Goal: Information Seeking & Learning: Learn about a topic

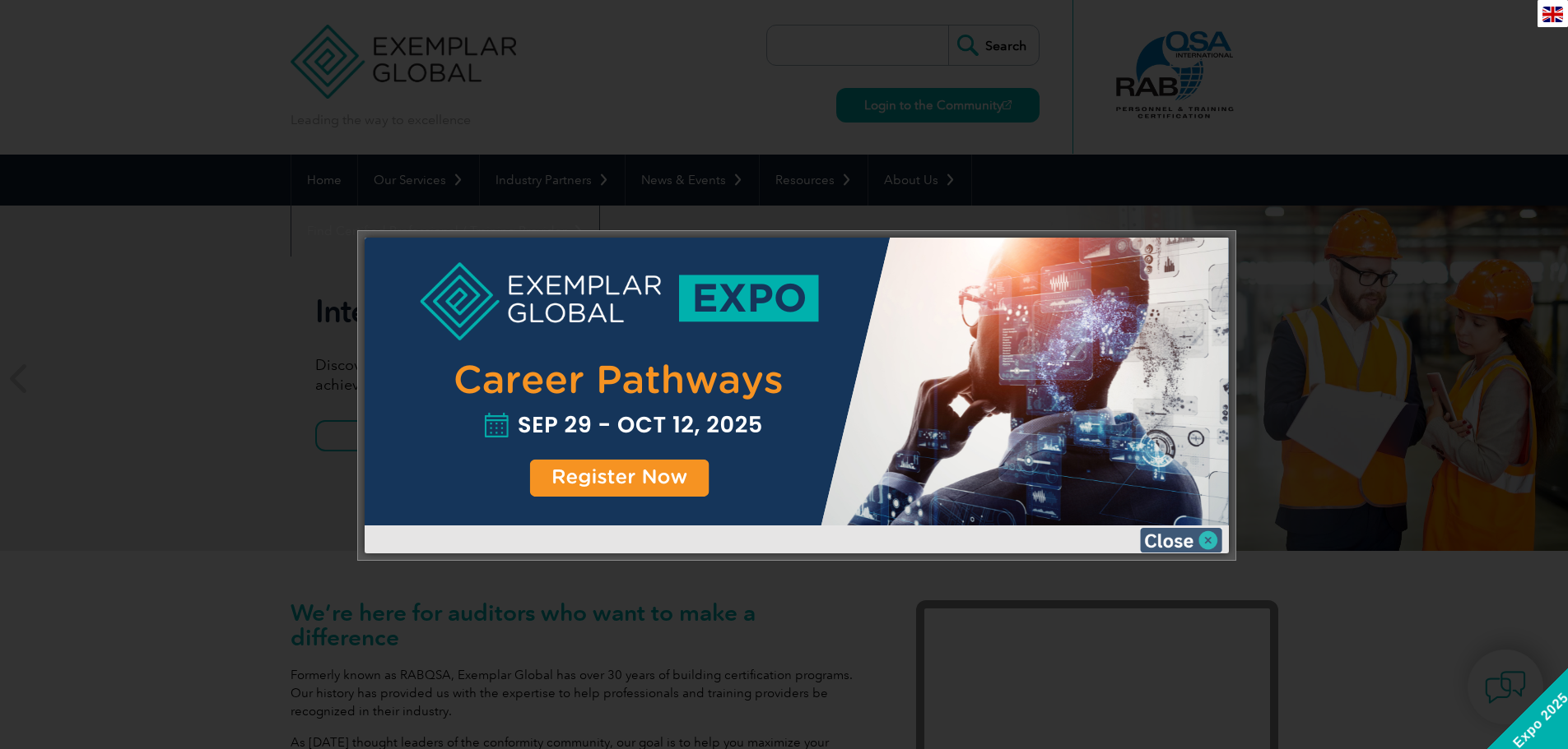
click at [1162, 543] on img at bounding box center [1181, 540] width 82 height 24
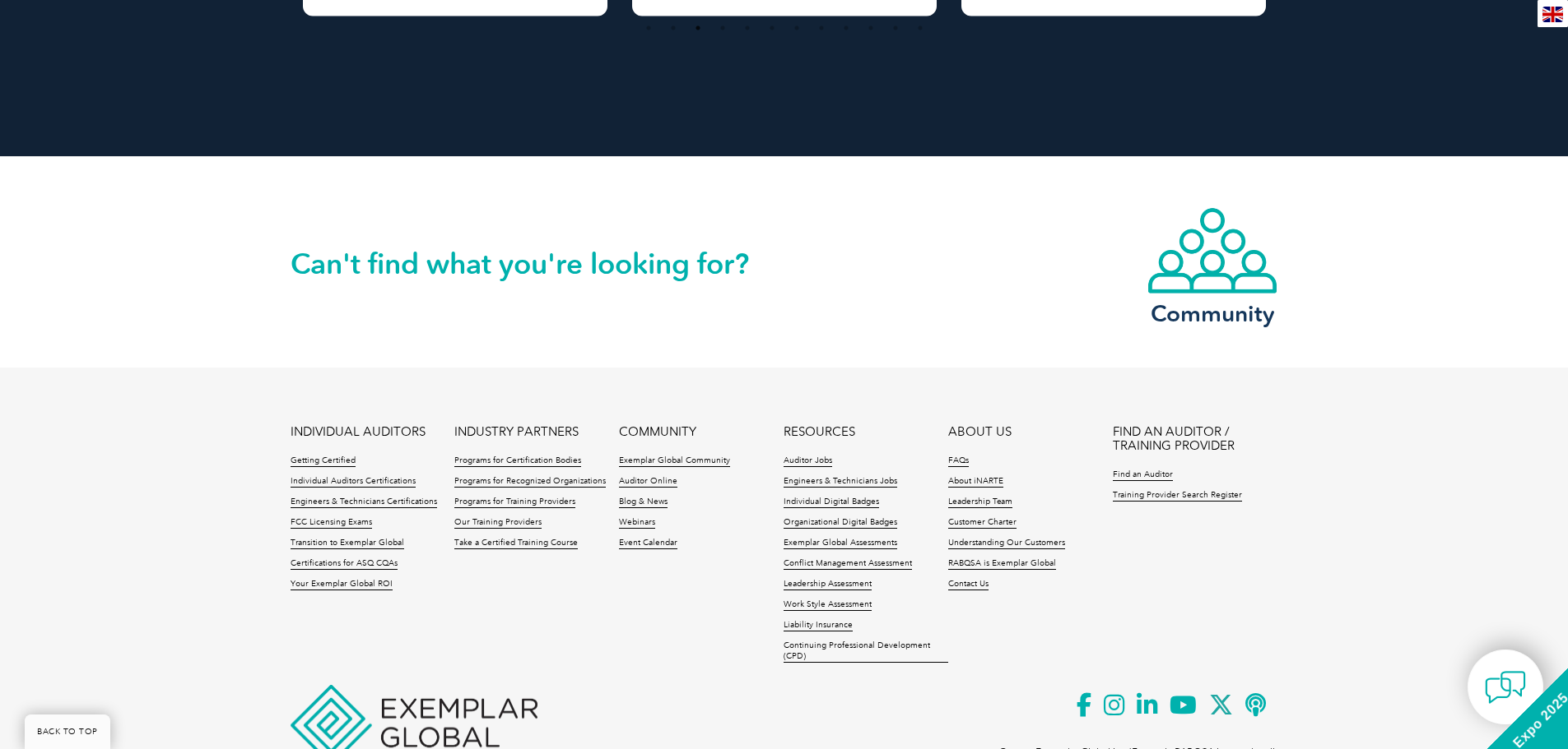
scroll to position [3702, 0]
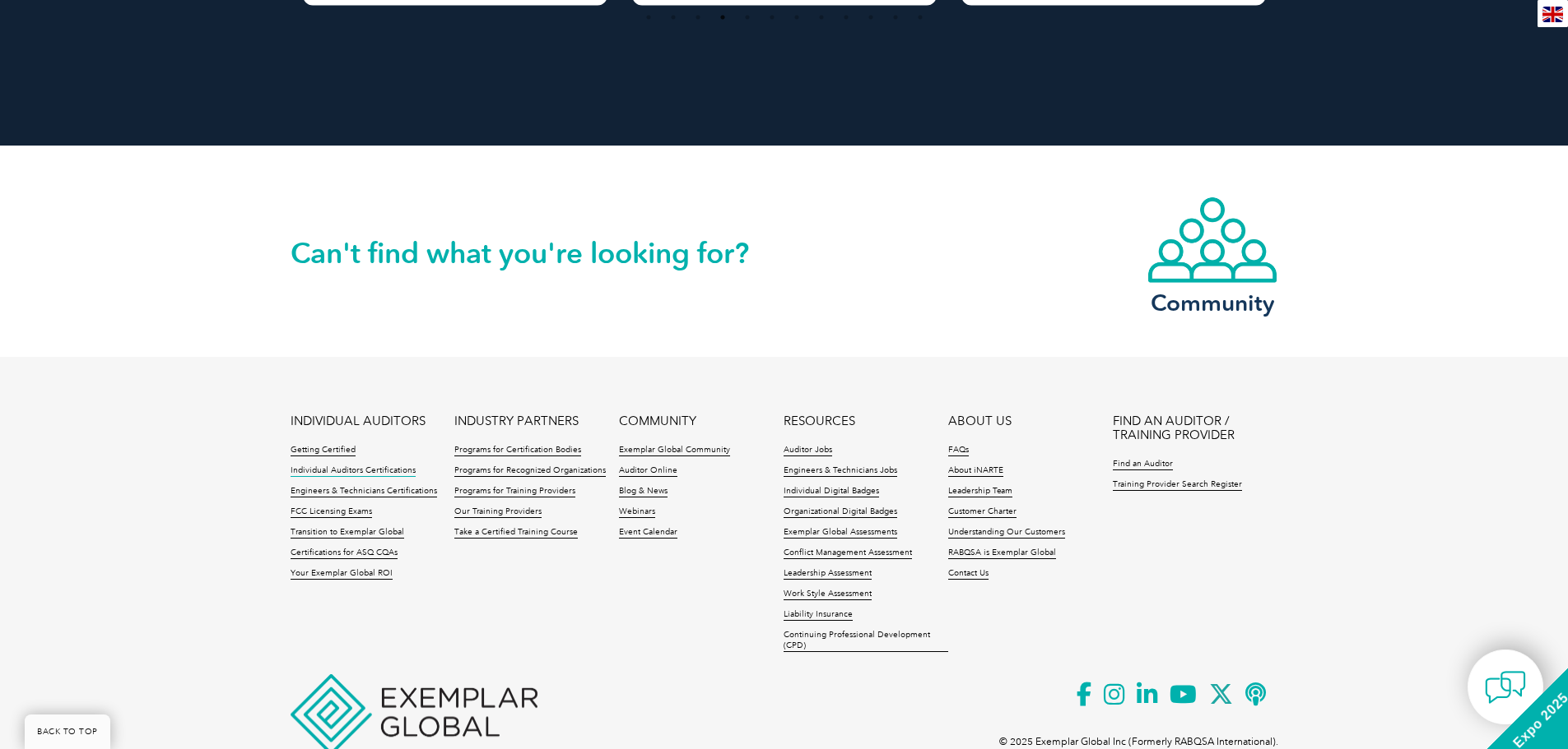
click at [380, 473] on link "Individual Auditors Certifications" at bounding box center [353, 472] width 125 height 11
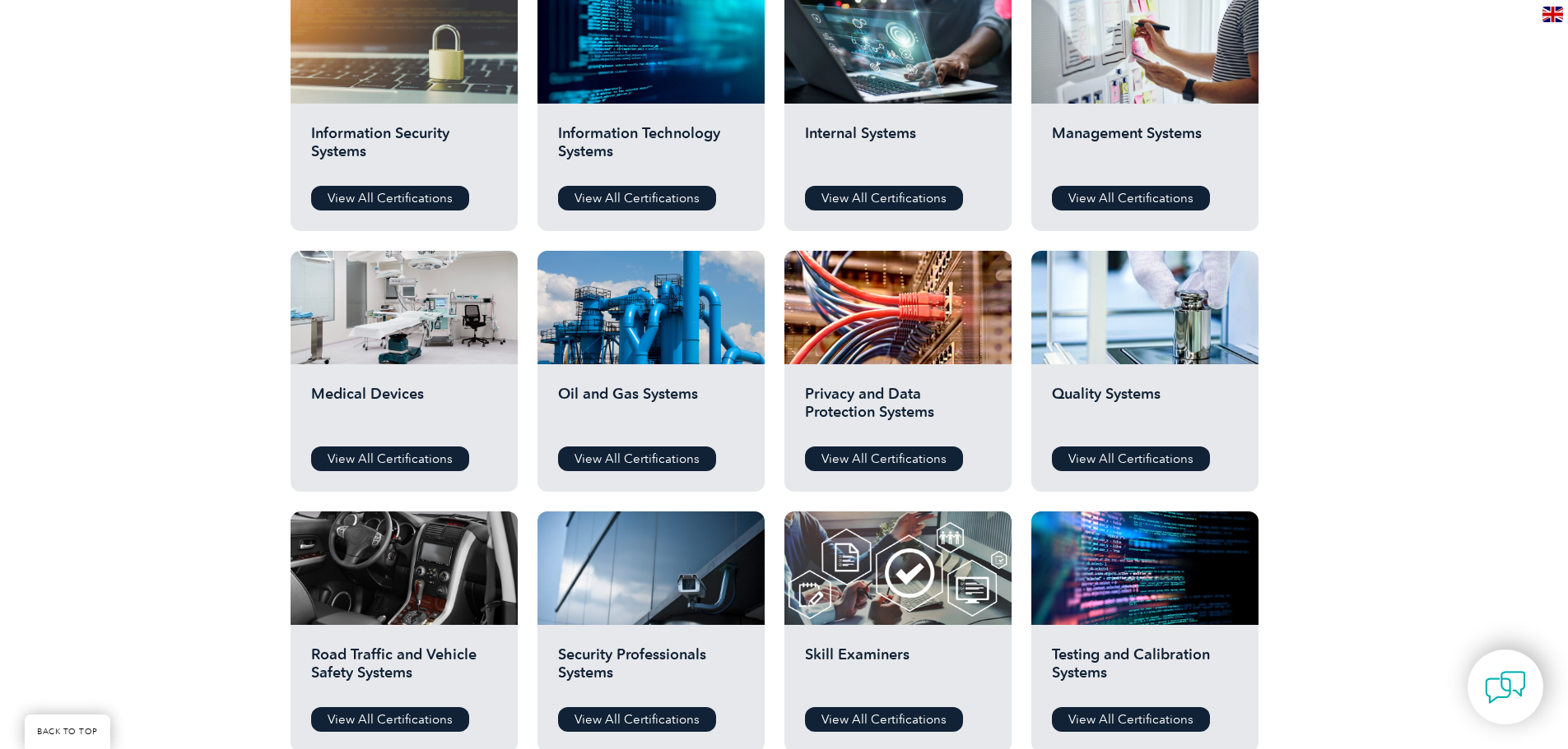
scroll to position [905, 0]
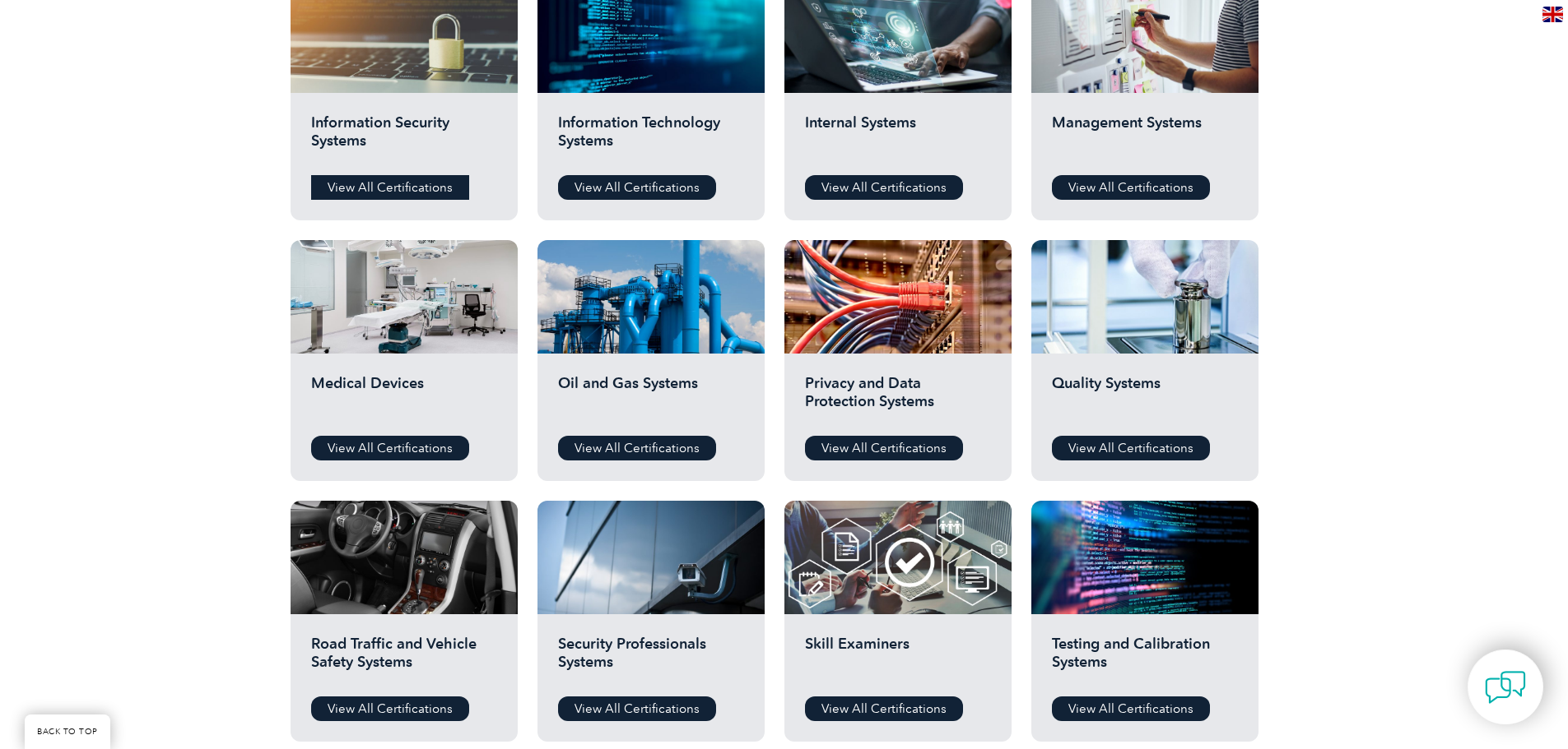
click at [379, 189] on link "View All Certifications" at bounding box center [390, 188] width 158 height 24
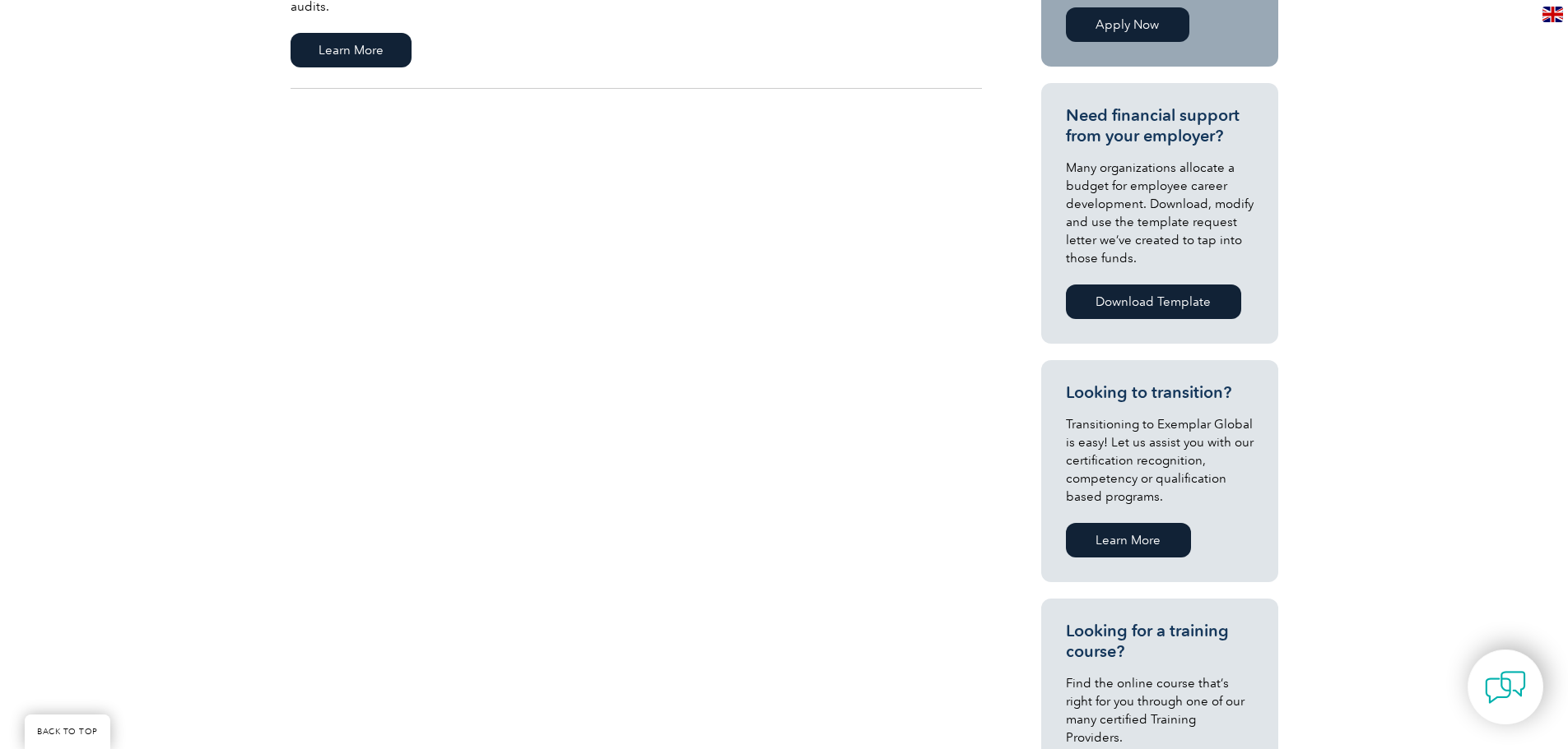
scroll to position [576, 0]
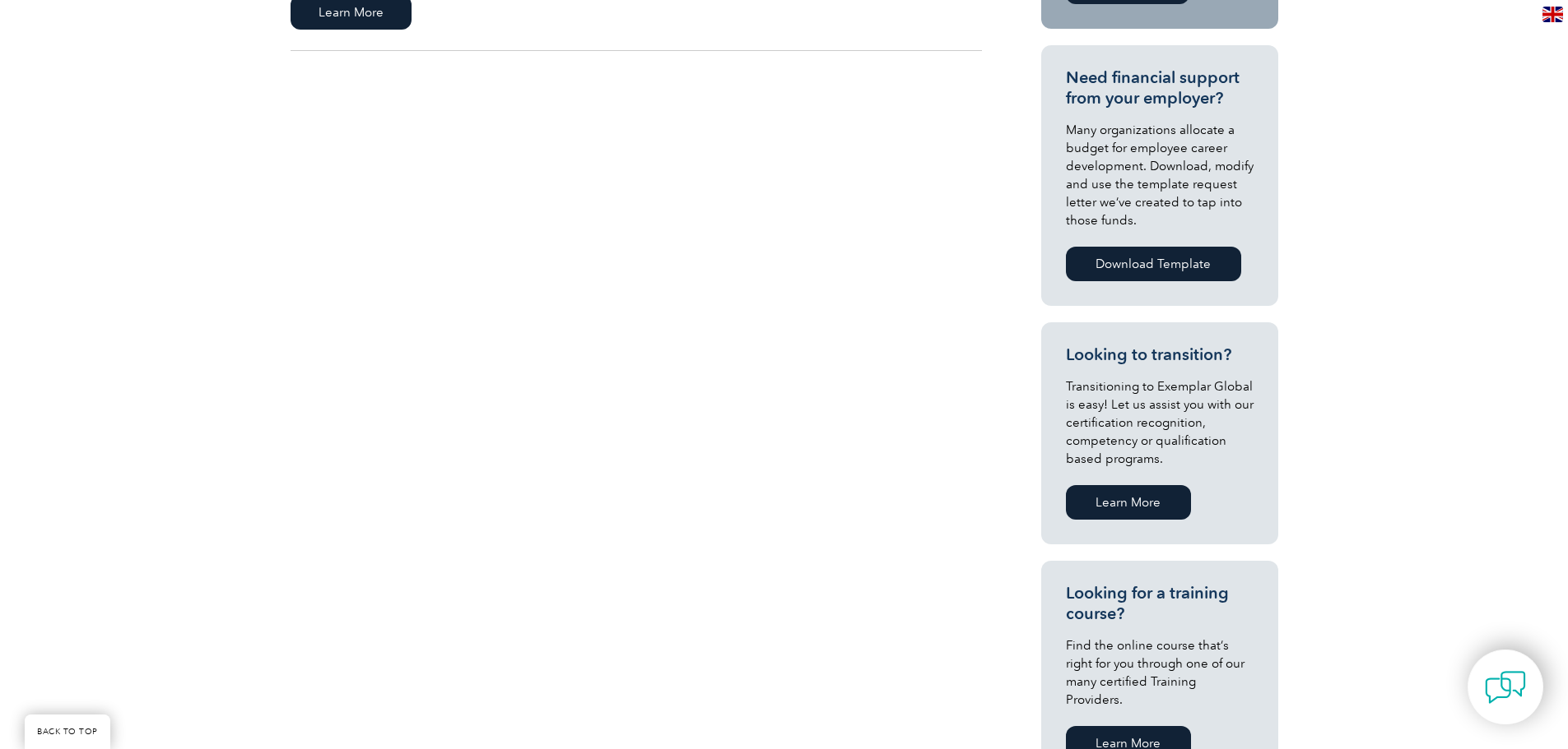
click at [1157, 496] on link "Learn More" at bounding box center [1129, 502] width 125 height 35
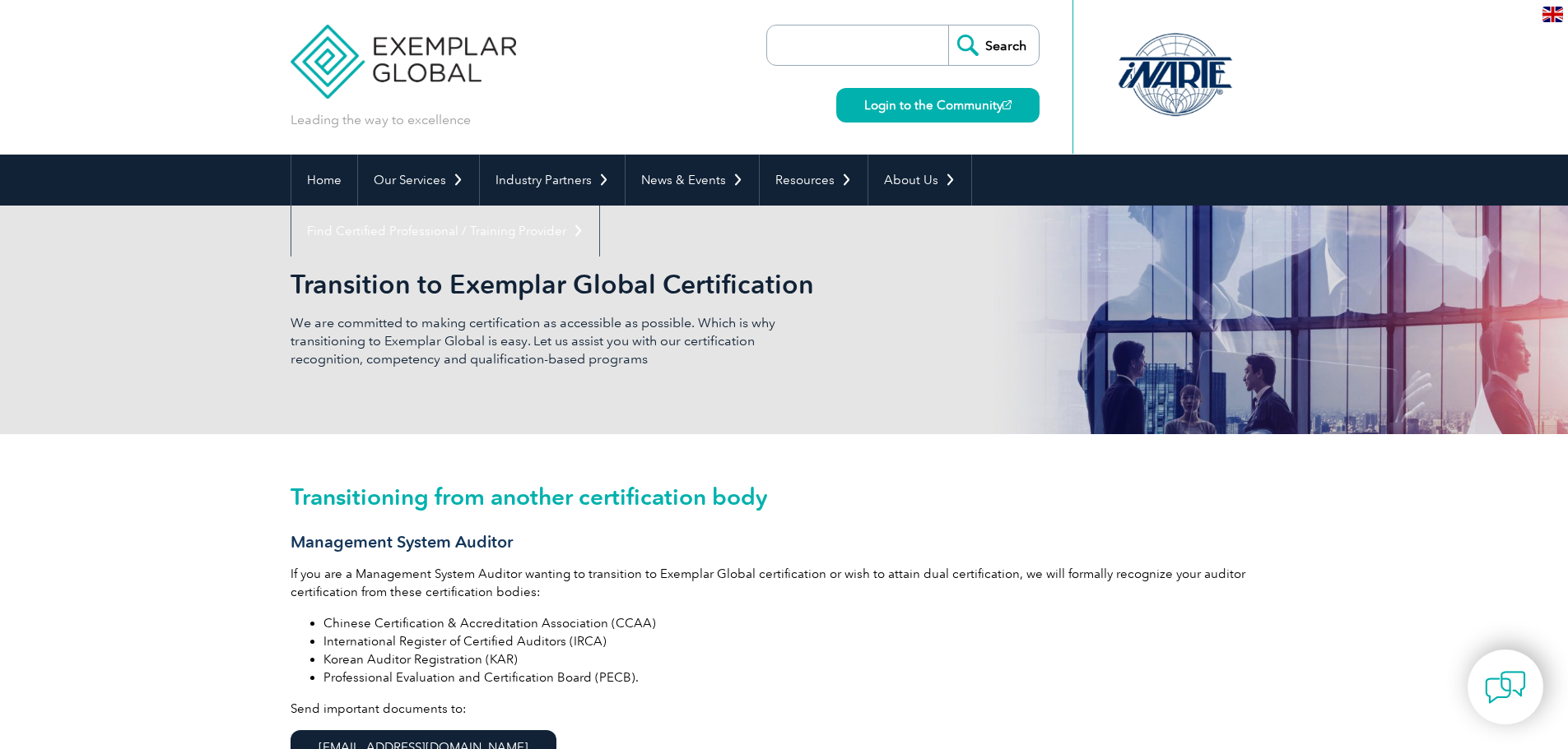
click at [430, 643] on li "International Register of Certified Auditors (IRCA)" at bounding box center [801, 641] width 955 height 18
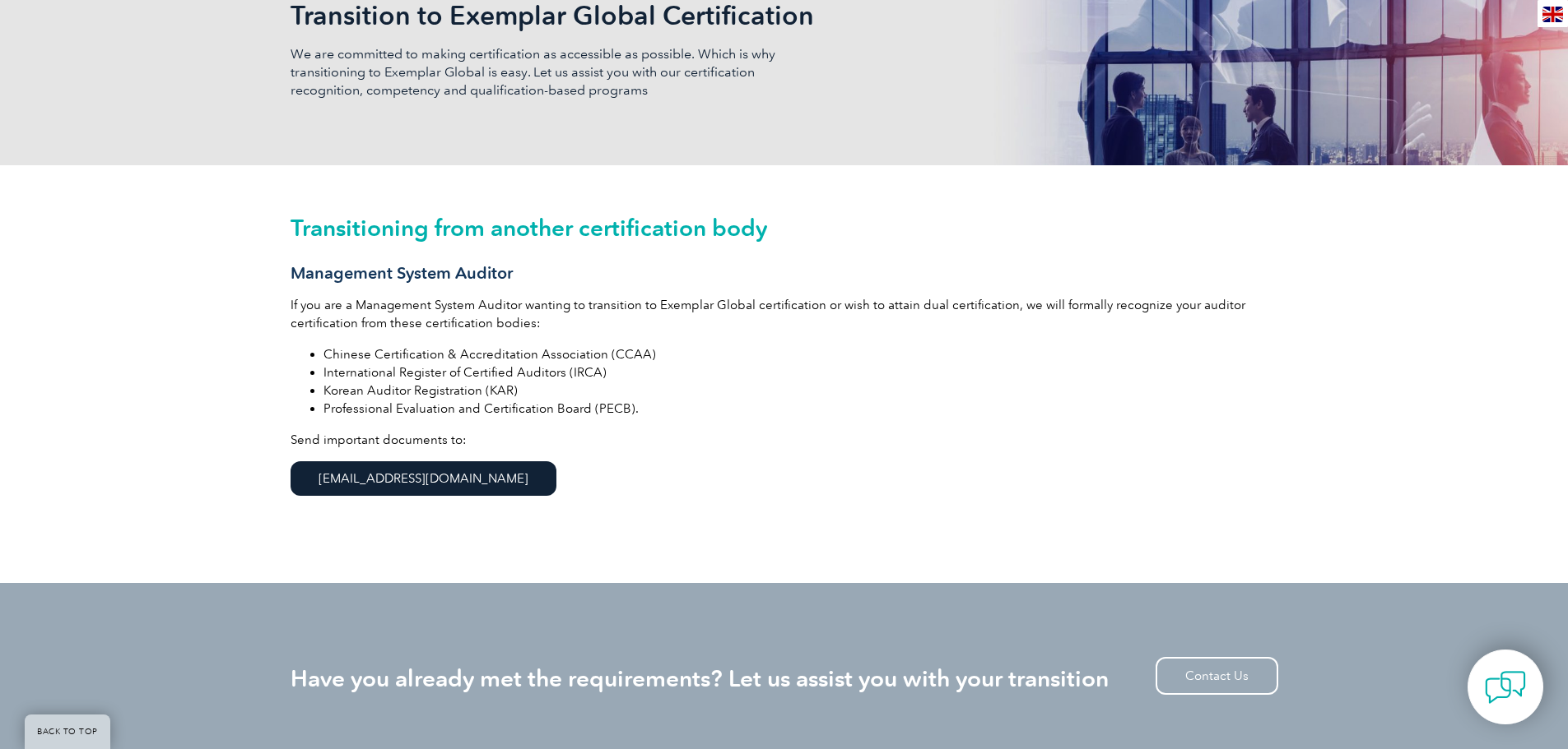
scroll to position [329, 0]
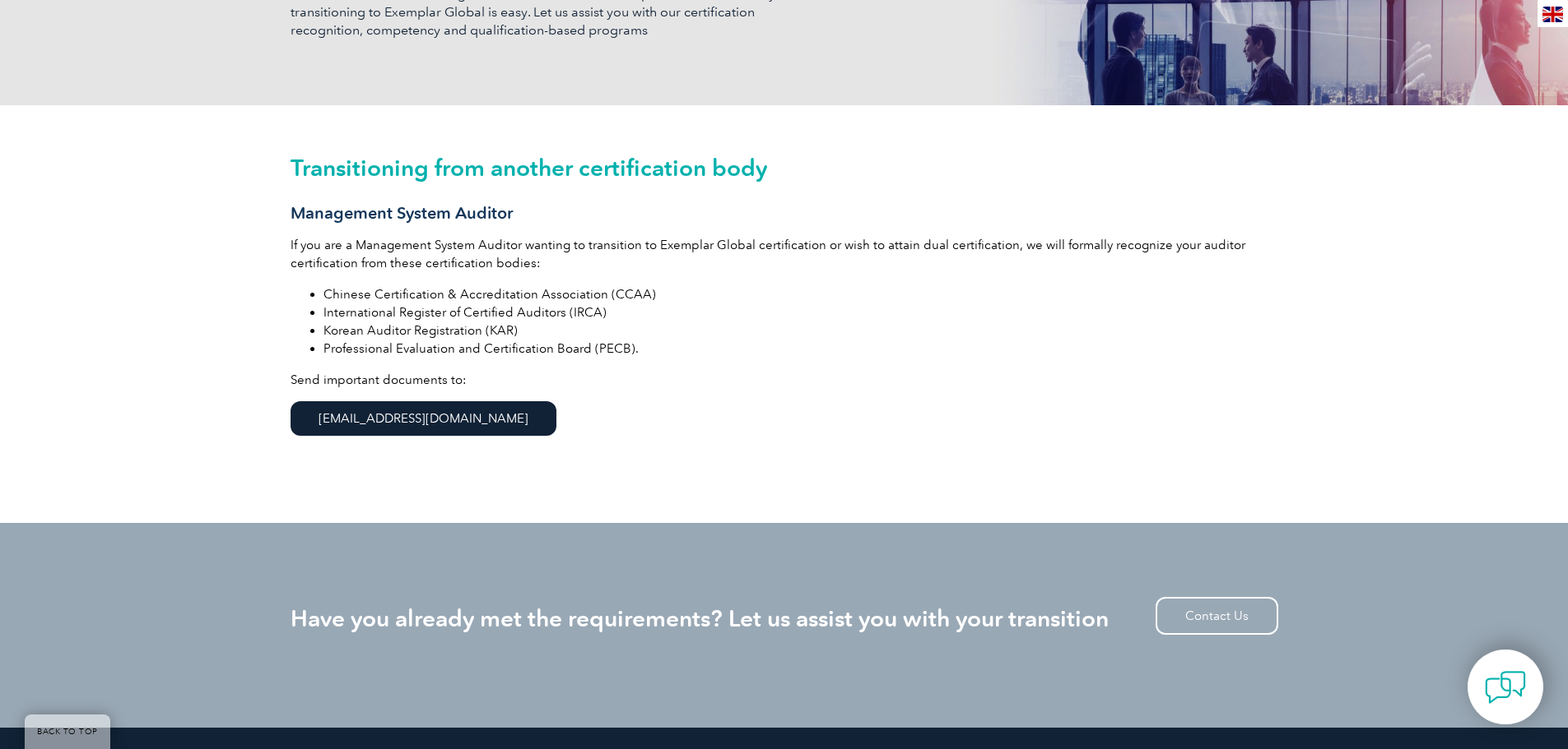
click at [390, 429] on link "[EMAIL_ADDRESS][DOMAIN_NAME]" at bounding box center [423, 418] width 266 height 35
